Goal: Task Accomplishment & Management: Use online tool/utility

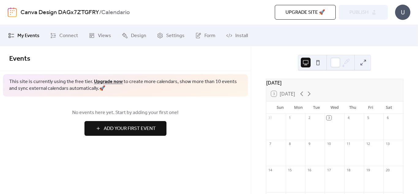
click at [148, 129] on span "Add Your First Event" at bounding box center [130, 128] width 52 height 7
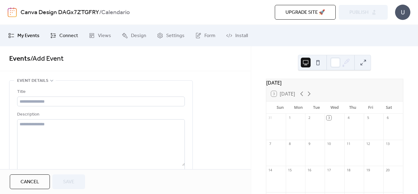
click at [70, 39] on span "Connect" at bounding box center [68, 35] width 19 height 7
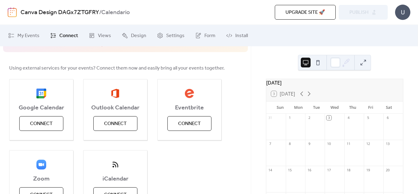
scroll to position [46, 0]
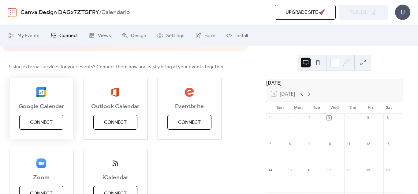
click at [49, 121] on span "Connect" at bounding box center [41, 122] width 23 height 7
click at [335, 63] on div at bounding box center [336, 63] width 10 height 10
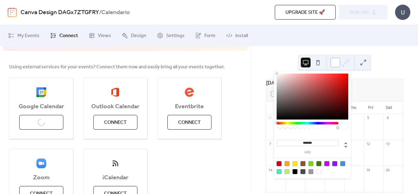
click at [335, 63] on div at bounding box center [336, 63] width 10 height 10
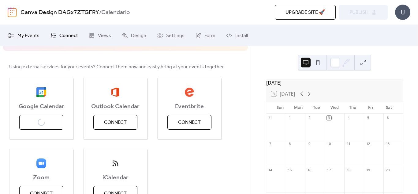
click at [34, 39] on span "My Events" at bounding box center [28, 35] width 22 height 7
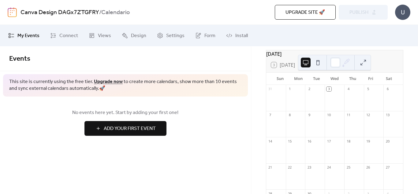
scroll to position [32, 0]
